Goal: Task Accomplishment & Management: Complete application form

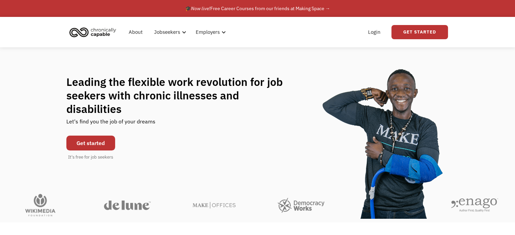
click at [87, 141] on link "Get started" at bounding box center [90, 143] width 49 height 15
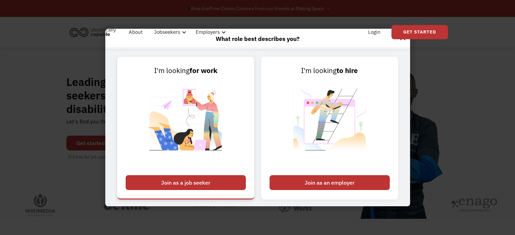
click at [218, 184] on div "Join as a job seeker" at bounding box center [186, 182] width 120 height 15
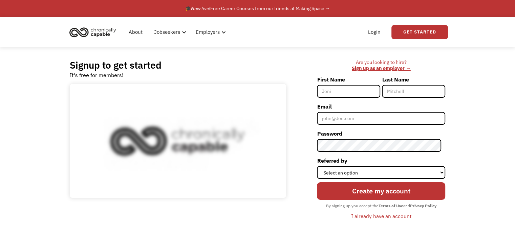
click at [334, 90] on input "First Name" at bounding box center [348, 91] width 63 height 13
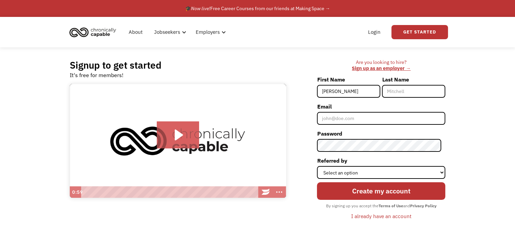
type input "[PERSON_NAME]"
type input "LeBarr"
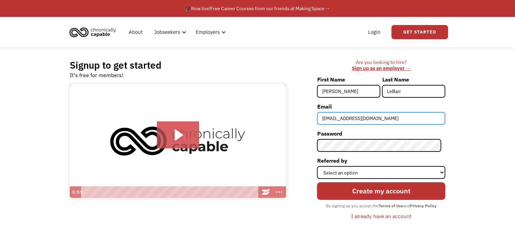
type input "[EMAIL_ADDRESS][DOMAIN_NAME]"
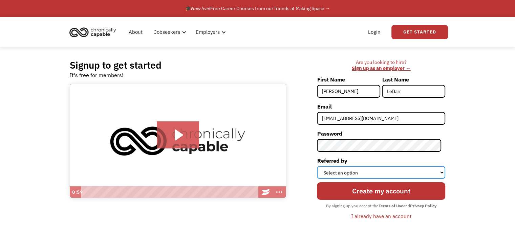
click at [366, 173] on select "Select an option Instagram Facebook Twitter Search Engine News Article Word of …" at bounding box center [381, 172] width 128 height 13
select select "Other"
click at [321, 166] on select "Select an option Instagram Facebook Twitter Search Engine News Article Word of …" at bounding box center [381, 172] width 128 height 13
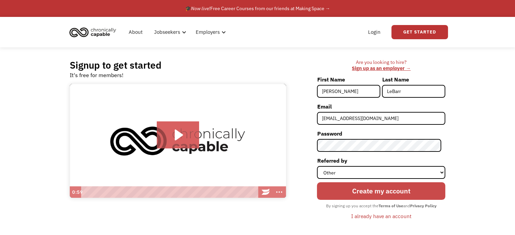
click at [357, 191] on input "Create my account" at bounding box center [381, 191] width 128 height 18
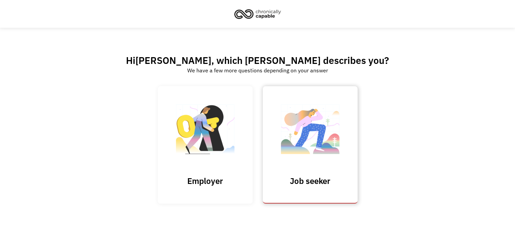
click at [307, 157] on img at bounding box center [310, 133] width 68 height 66
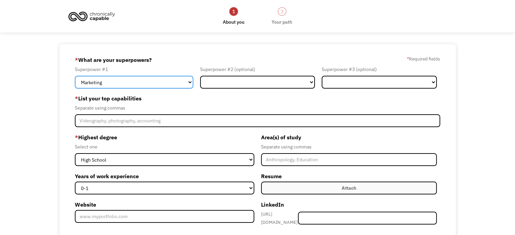
click at [163, 80] on select "Marketing Human Resources Finance Technology Operations Sales Industrial & Manu…" at bounding box center [134, 82] width 118 height 13
select select "Operations"
click at [75, 76] on select "Marketing Human Resources Finance Technology Operations Sales Industrial & Manu…" at bounding box center [134, 82] width 118 height 13
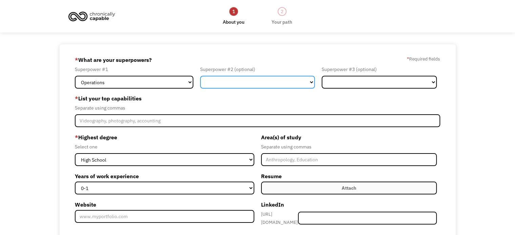
click at [222, 83] on select "Marketing Human Resources Finance Technology Operations Sales Industrial & Manu…" at bounding box center [257, 82] width 115 height 13
select select "Design"
click at [200, 76] on select "Marketing Human Resources Finance Technology Operations Sales Industrial & Manu…" at bounding box center [257, 82] width 115 height 13
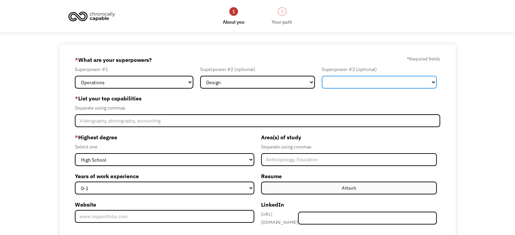
click at [351, 82] on select "Marketing Human Resources Finance Technology Operations Sales Industrial & Manu…" at bounding box center [378, 82] width 115 height 13
select select "Administration"
click at [321, 76] on select "Marketing Human Resources Finance Technology Operations Sales Industrial & Manu…" at bounding box center [378, 82] width 115 height 13
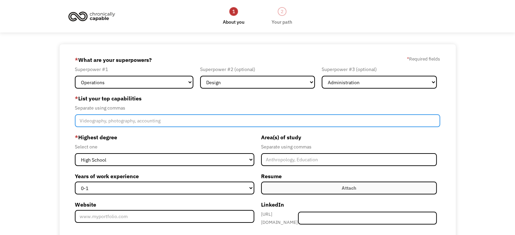
click at [116, 116] on input "Member-Create-Step1" at bounding box center [257, 120] width 365 height 13
type input "Product Development, Manufacturing, Operations"
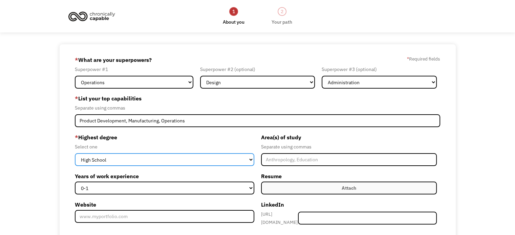
click at [115, 161] on select "High School Associates Bachelors Master's PhD" at bounding box center [164, 159] width 179 height 13
select select "bachelors"
click at [75, 153] on select "High School Associates Bachelors Master's PhD" at bounding box center [164, 159] width 179 height 13
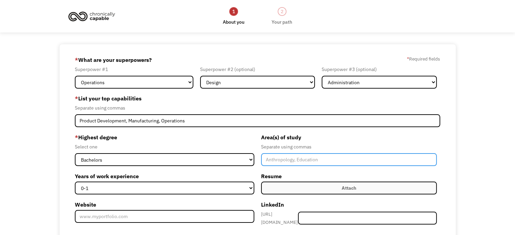
click at [285, 158] on input "Member-Create-Step1" at bounding box center [349, 159] width 176 height 13
type input "Fashion Design"
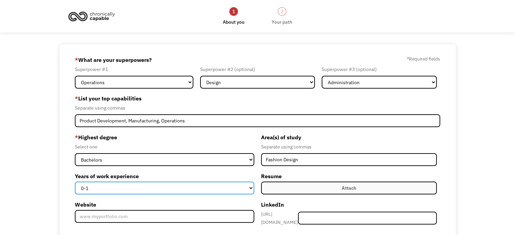
click at [209, 184] on select "0-1 2-4 5-10 11-15 15+" at bounding box center [164, 188] width 179 height 13
select select "11-15"
click at [75, 182] on select "0-1 2-4 5-10 11-15 15+" at bounding box center [164, 188] width 179 height 13
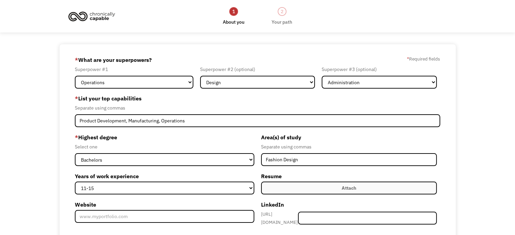
click at [309, 187] on label "Attach" at bounding box center [349, 188] width 176 height 13
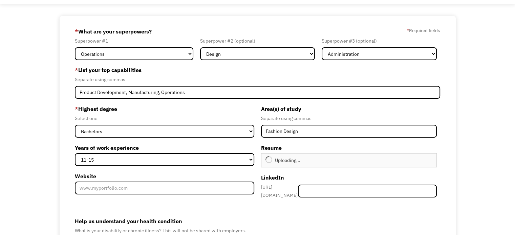
scroll to position [32, 0]
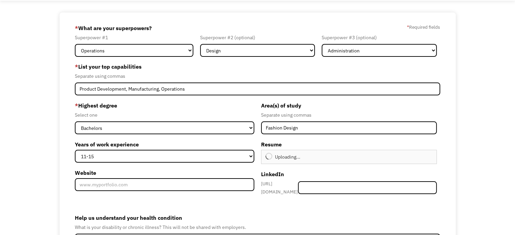
type input "Continue"
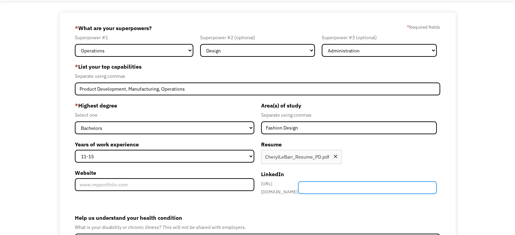
click at [348, 188] on input "Member-Create-Step1" at bounding box center [367, 187] width 139 height 13
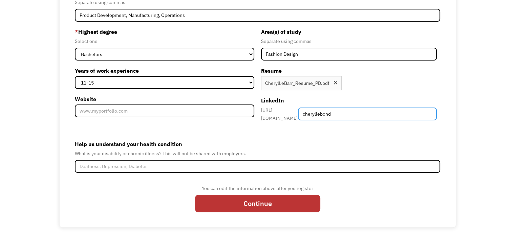
type input "cheryllebond"
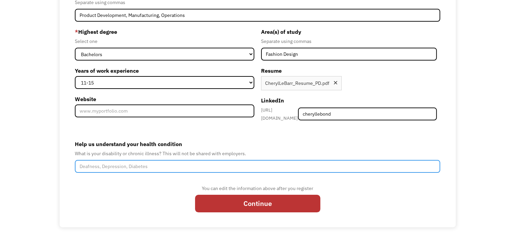
click at [173, 163] on input "Help us understand your health condition" at bounding box center [257, 166] width 365 height 13
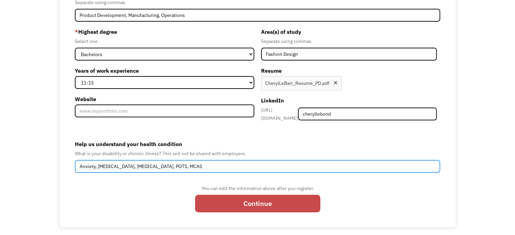
type input "Anxiety, fibromyalgia, Chronic Fatigue Syndrome, POTS, MCAS"
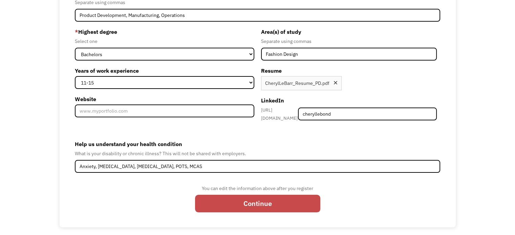
click at [239, 197] on input "Continue" at bounding box center [257, 204] width 125 height 18
type input "Please wait..."
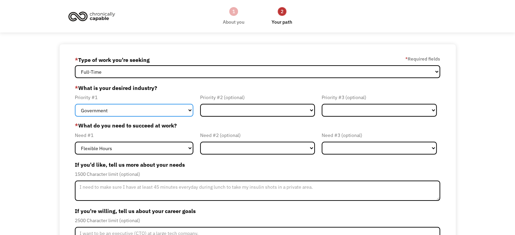
click at [156, 116] on select "Government Finance & Insurance Health & Social Care Tech & Engineering Creative…" at bounding box center [134, 110] width 118 height 13
select select "Creative & Design"
click at [75, 104] on select "Government Finance & Insurance Health & Social Care Tech & Engineering Creative…" at bounding box center [134, 110] width 118 height 13
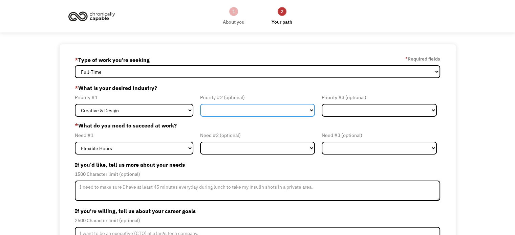
click at [227, 110] on select "Government Finance & Insurance Health & Social Care Tech & Engineering Creative…" at bounding box center [257, 110] width 115 height 13
select select "Administrative"
click at [200, 104] on select "Government Finance & Insurance Health & Social Care Tech & Engineering Creative…" at bounding box center [257, 110] width 115 height 13
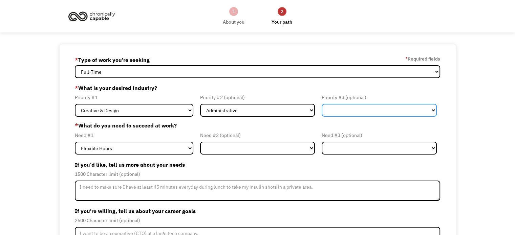
click at [334, 111] on select "Government Finance & Insurance Health & Social Care Tech & Engineering Creative…" at bounding box center [378, 110] width 115 height 13
select select "Tech & Engineering"
click at [321, 104] on select "Government Finance & Insurance Health & Social Care Tech & Engineering Creative…" at bounding box center [378, 110] width 115 height 13
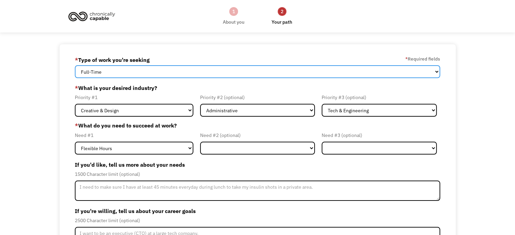
click at [159, 70] on select "Full-Time Part-Time Both Full-Time and Part-Time" at bounding box center [257, 71] width 365 height 13
select select "Both Full-Time and Part-Time"
click at [75, 65] on select "Full-Time Part-Time Both Full-Time and Part-Time" at bounding box center [257, 71] width 365 height 13
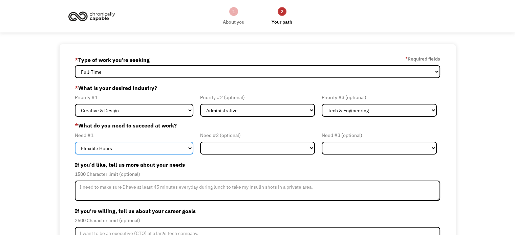
click at [125, 148] on select "Flexible Hours Remote Work Service Animal On-site Accommodations Visual Support…" at bounding box center [134, 148] width 118 height 13
select select "Remote Work"
click at [75, 142] on select "Flexible Hours Remote Work Service Animal On-site Accommodations Visual Support…" at bounding box center [134, 148] width 118 height 13
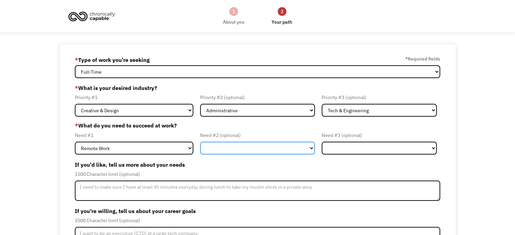
click at [250, 146] on select "Flexible Hours Remote Work Service Animal On-site Accommodations Visual Support…" at bounding box center [257, 148] width 115 height 13
select select "Flexible Hours"
click at [200, 142] on select "Flexible Hours Remote Work Service Animal On-site Accommodations Visual Support…" at bounding box center [257, 148] width 115 height 13
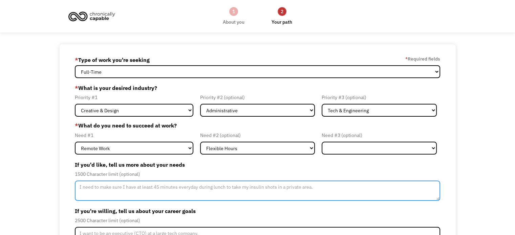
click at [137, 194] on textarea "Member-Update-Form-Step2" at bounding box center [257, 191] width 365 height 20
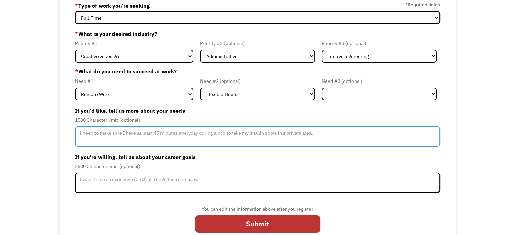
scroll to position [55, 0]
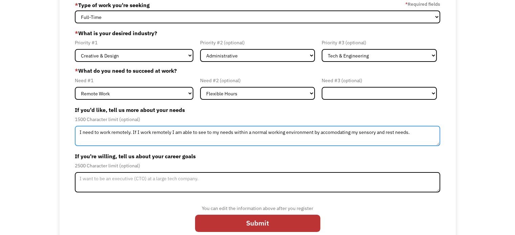
type textarea "I need to work remotely. If I work remotely I am able to see to my needs within…"
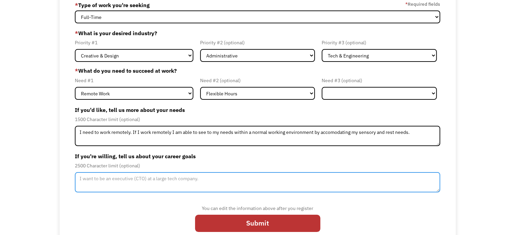
click at [137, 180] on textarea "Member-Update-Form-Step2" at bounding box center [257, 182] width 365 height 20
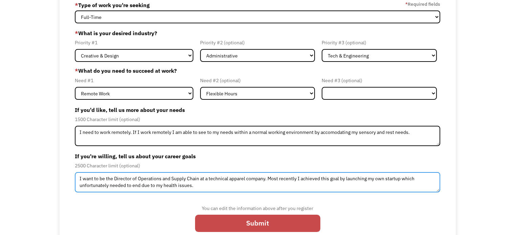
type textarea "I want to be the Director of Operations and Supply Chain at a technical apparel…"
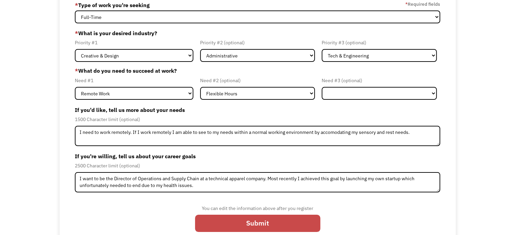
click at [228, 225] on input "Submit" at bounding box center [257, 224] width 125 height 18
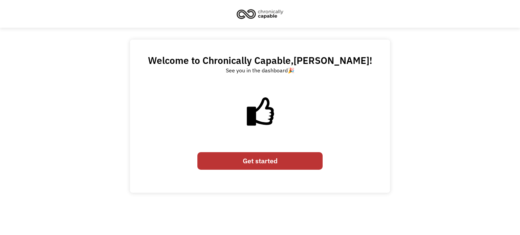
click at [252, 169] on link "Get started" at bounding box center [259, 161] width 125 height 18
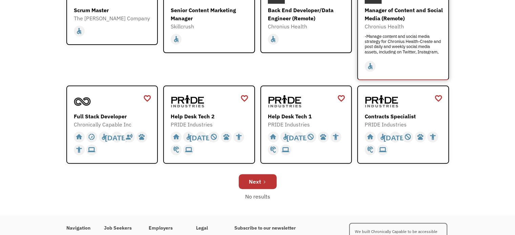
scroll to position [206, 0]
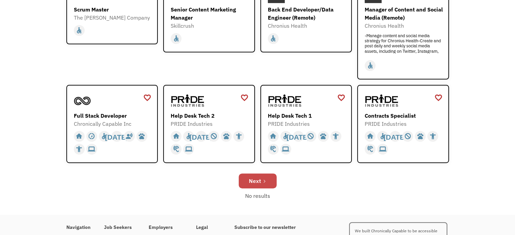
click at [255, 177] on div "Next" at bounding box center [255, 181] width 12 height 8
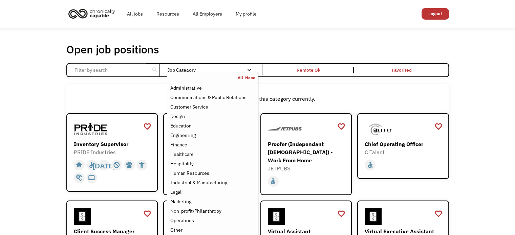
click at [222, 68] on div "Job Category" at bounding box center [212, 70] width 91 height 5
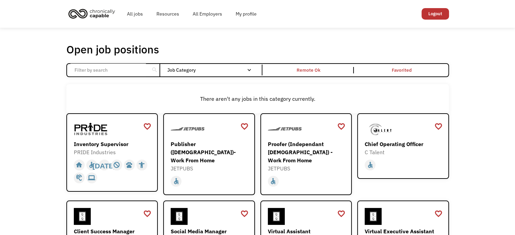
click at [222, 68] on div "Job Category" at bounding box center [212, 70] width 91 height 5
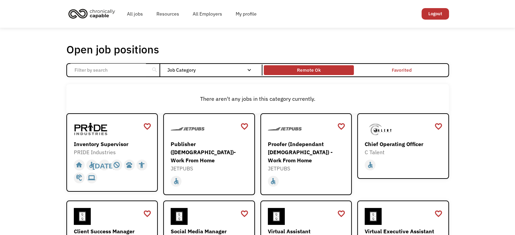
click at [312, 73] on div "Remote Ok" at bounding box center [309, 70] width 24 height 8
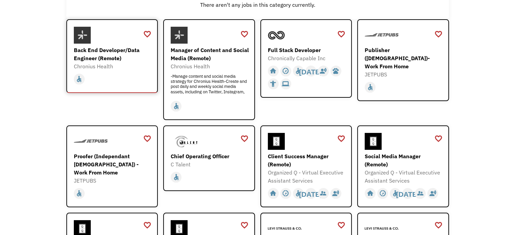
scroll to position [96, 0]
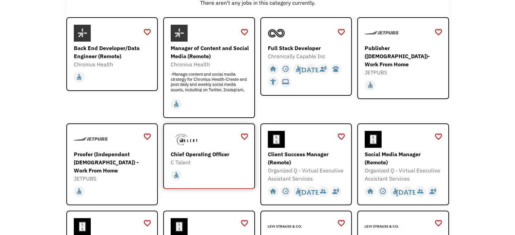
click at [222, 154] on div "Chief Operating Officer" at bounding box center [210, 154] width 79 height 8
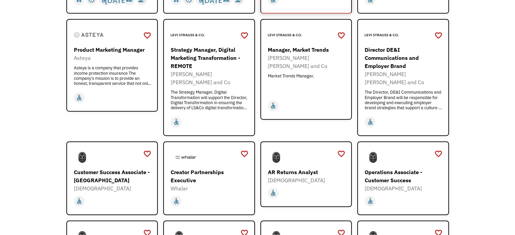
scroll to position [367, 0]
click at [122, 168] on div "Customer Success Associate - [GEOGRAPHIC_DATA]" at bounding box center [113, 176] width 79 height 16
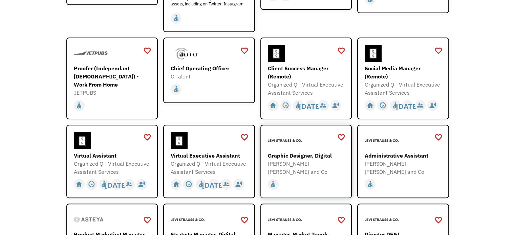
scroll to position [181, 0]
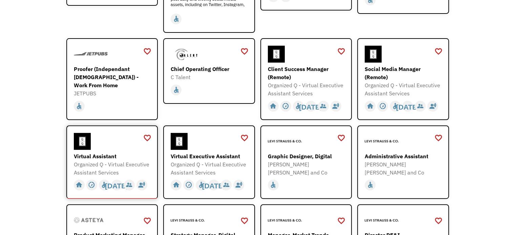
click at [96, 161] on div "Organized Q - Virtual Executive Assistant Services" at bounding box center [113, 168] width 79 height 16
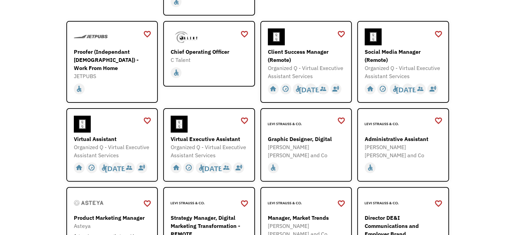
scroll to position [199, 0]
click at [110, 54] on div "Proofer (Independant [DEMOGRAPHIC_DATA]) - Work From Home" at bounding box center [113, 59] width 79 height 24
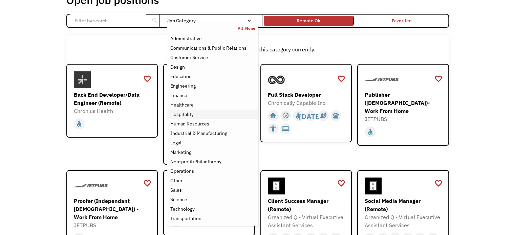
scroll to position [53, 0]
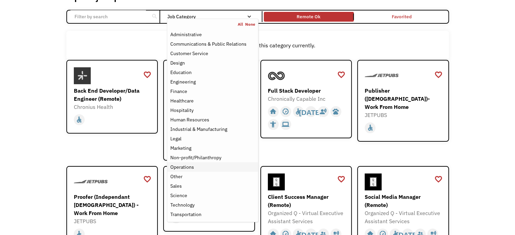
click at [186, 166] on div "Operations" at bounding box center [182, 167] width 24 height 8
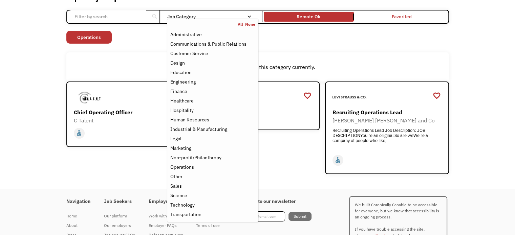
click at [375, 58] on div "There aren't any jobs in this category currently." at bounding box center [257, 66] width 382 height 29
click at [251, 14] on div "Job Category" at bounding box center [212, 16] width 91 height 11
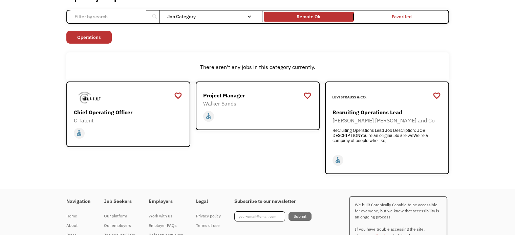
click at [251, 14] on div "Job Category" at bounding box center [212, 16] width 91 height 11
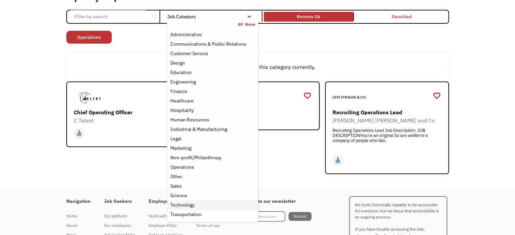
click at [183, 201] on div "Technology" at bounding box center [182, 205] width 24 height 8
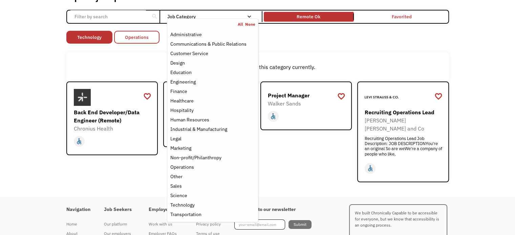
click at [144, 41] on link "Operations" at bounding box center [136, 37] width 45 height 13
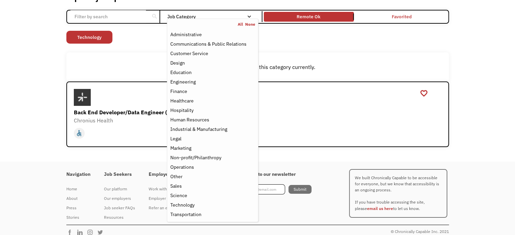
click at [224, 15] on div "Job Category" at bounding box center [212, 16] width 91 height 5
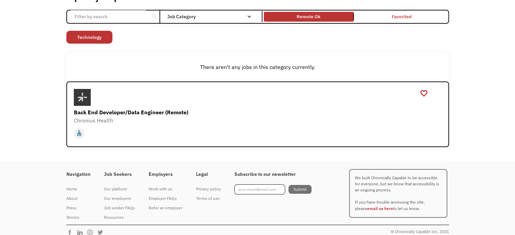
click at [223, 16] on div "Job Category" at bounding box center [212, 16] width 91 height 5
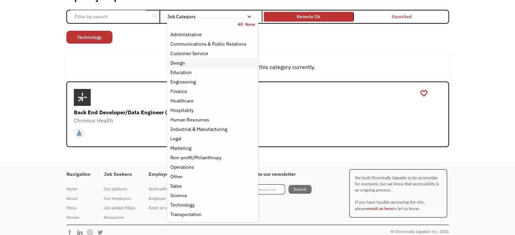
click at [182, 61] on div "Design" at bounding box center [177, 63] width 15 height 8
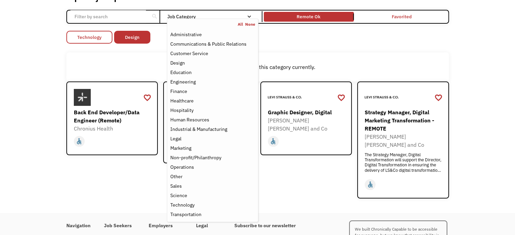
click at [103, 36] on link "Technology" at bounding box center [89, 37] width 46 height 13
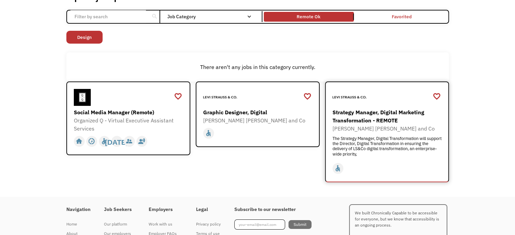
click at [367, 124] on div "Strategy Manager, Digital Marketing Transformation - REMOTE" at bounding box center [387, 116] width 111 height 16
click at [265, 119] on div "[PERSON_NAME] [PERSON_NAME] and Co" at bounding box center [258, 120] width 111 height 8
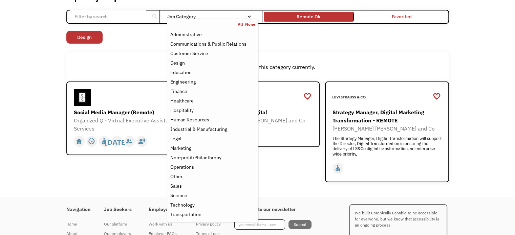
click at [249, 15] on div "Email Form" at bounding box center [249, 16] width 5 height 5
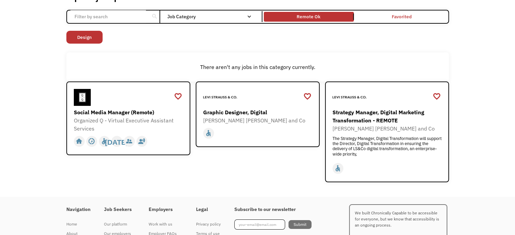
click at [249, 15] on div "Email Form" at bounding box center [249, 16] width 5 height 5
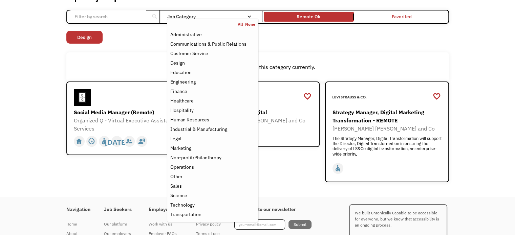
click at [245, 23] on link "None" at bounding box center [250, 24] width 10 height 5
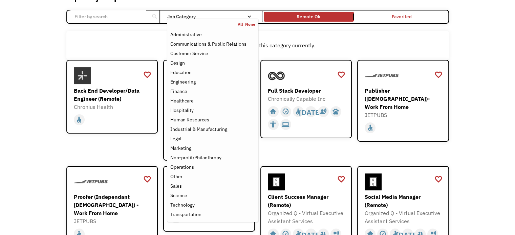
click at [104, 45] on div "There aren't any jobs in this category currently." at bounding box center [258, 45] width 376 height 8
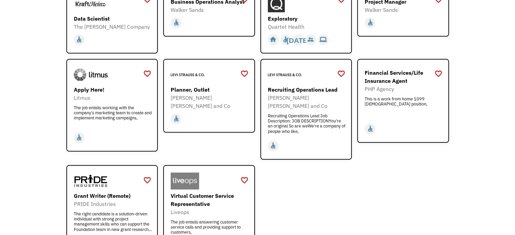
scroll to position [877, 0]
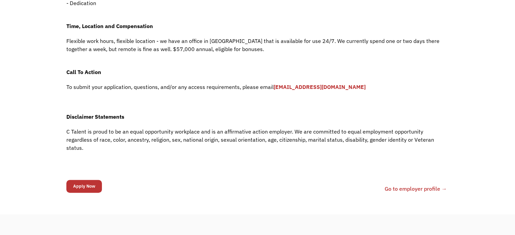
scroll to position [497, 0]
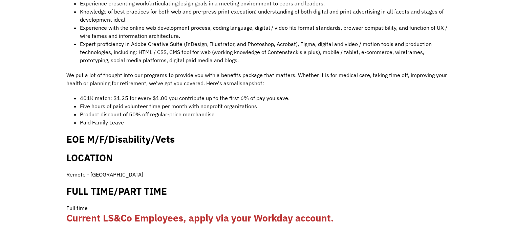
scroll to position [501, 0]
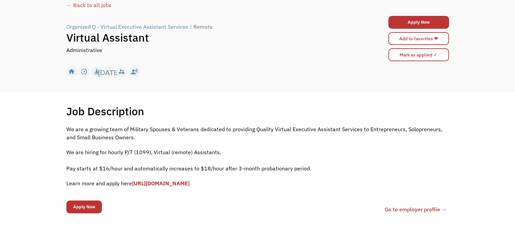
scroll to position [42, 0]
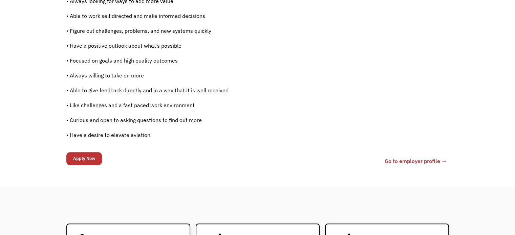
scroll to position [483, 0]
click at [87, 153] on input "Apply Now" at bounding box center [84, 158] width 36 height 13
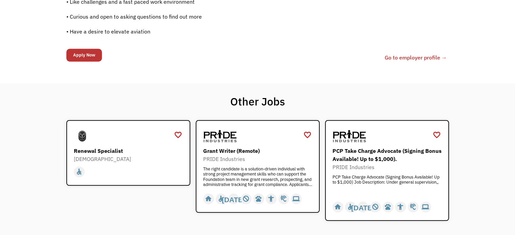
scroll to position [587, 0]
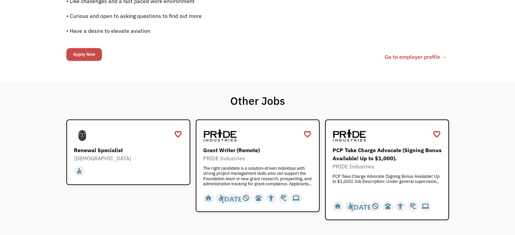
click at [84, 54] on input "Apply Now" at bounding box center [84, 54] width 36 height 13
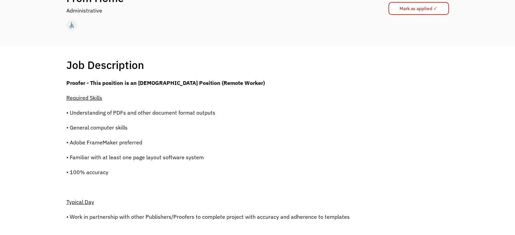
scroll to position [0, 0]
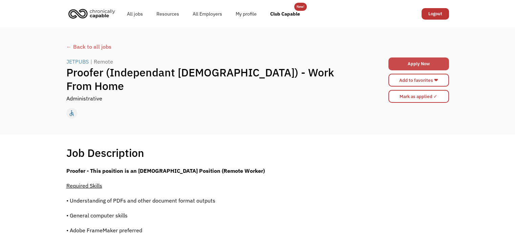
click at [410, 63] on link "Apply Now" at bounding box center [418, 64] width 61 height 13
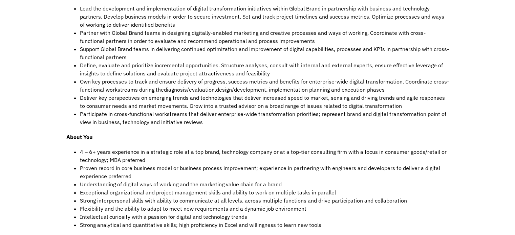
scroll to position [327, 0]
